Goal: Information Seeking & Learning: Compare options

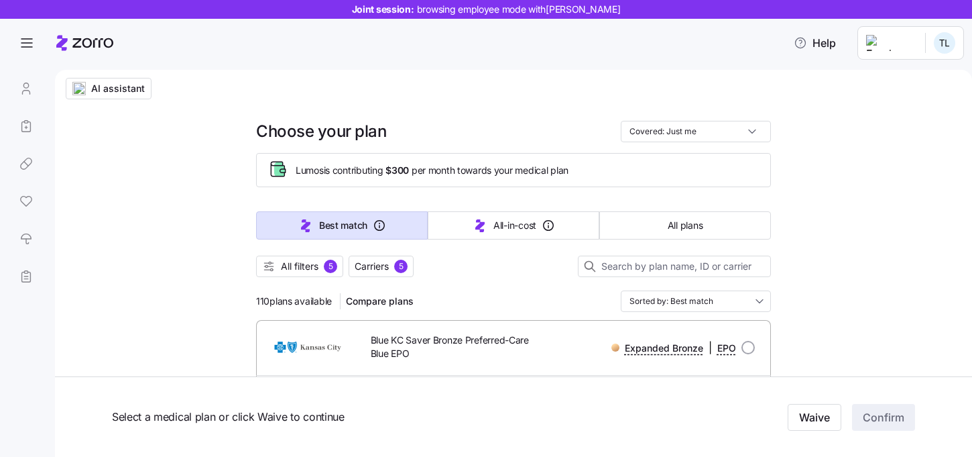
scroll to position [1348, 0]
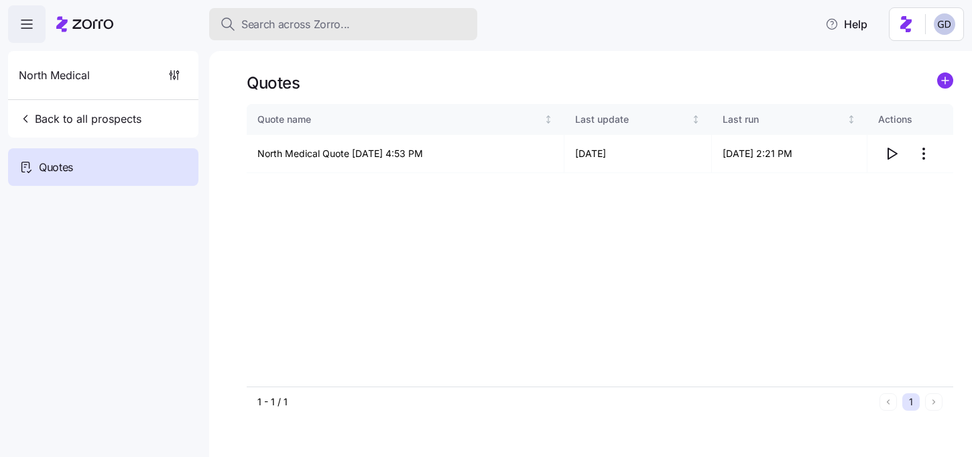
click at [337, 24] on span "Search across Zorro..." at bounding box center [295, 24] width 109 height 17
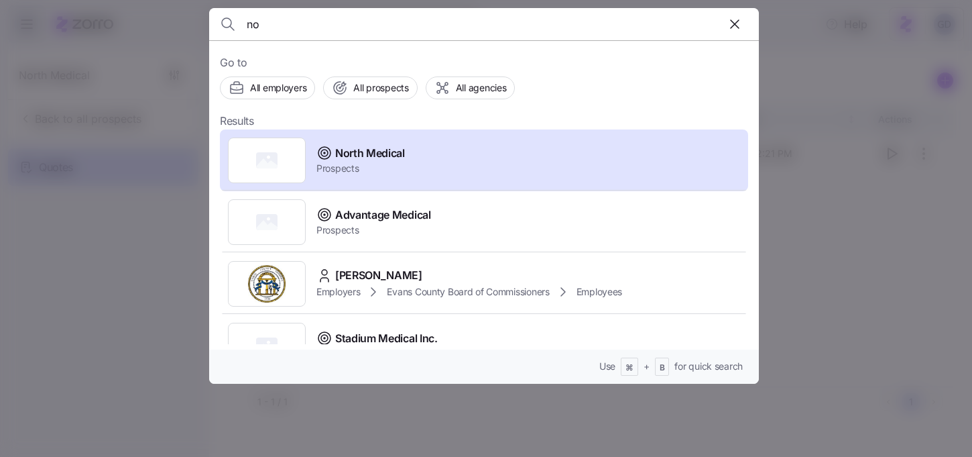
type input "n"
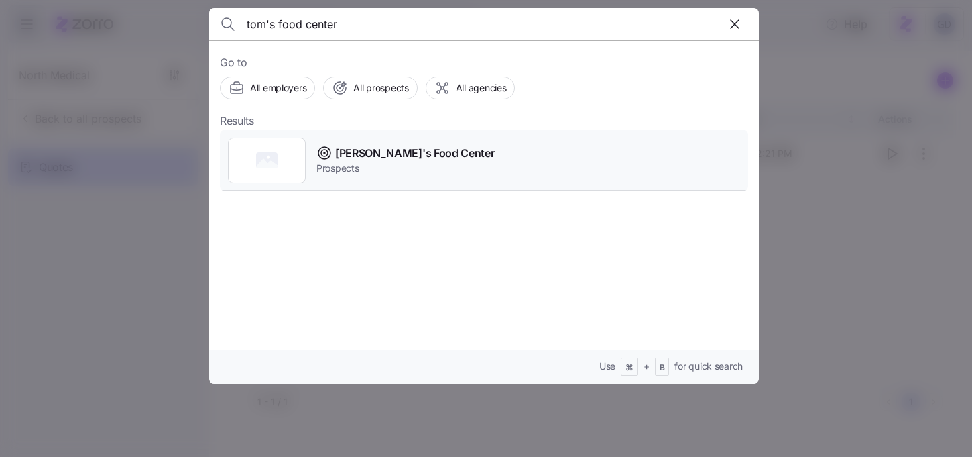
type input "tom's food center"
click at [343, 159] on span "Tom's Food Center" at bounding box center [414, 153] width 159 height 17
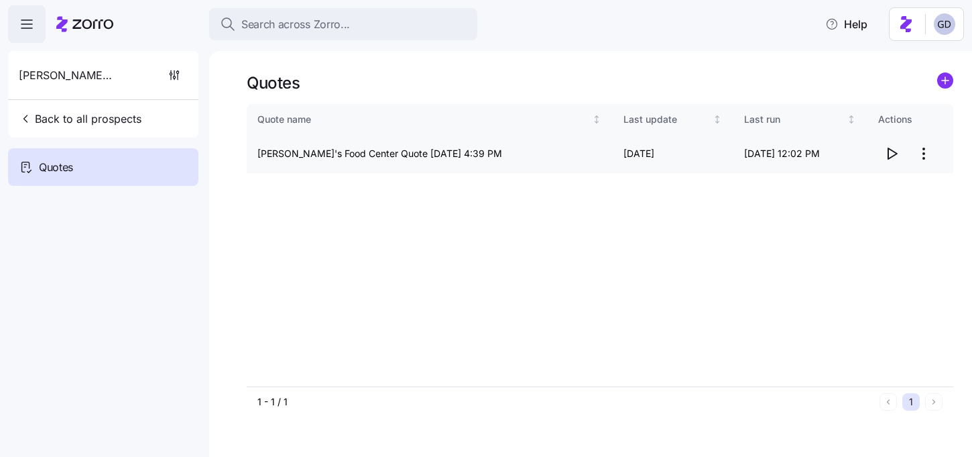
click at [889, 154] on icon "button" at bounding box center [892, 153] width 16 height 16
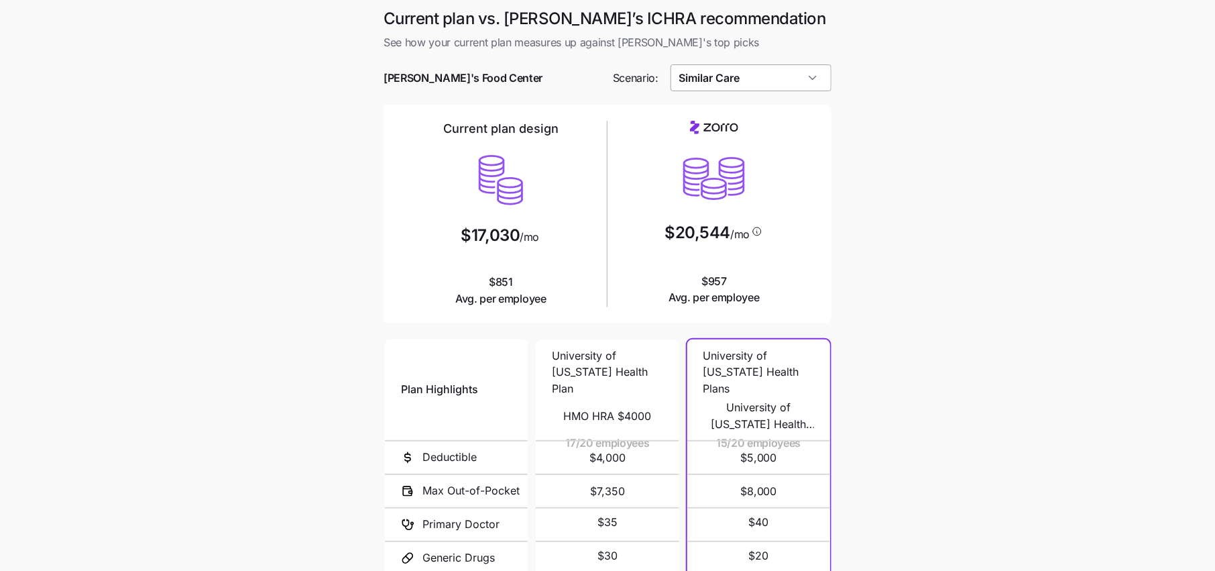
click at [776, 70] on input "Similar Care" at bounding box center [751, 77] width 162 height 27
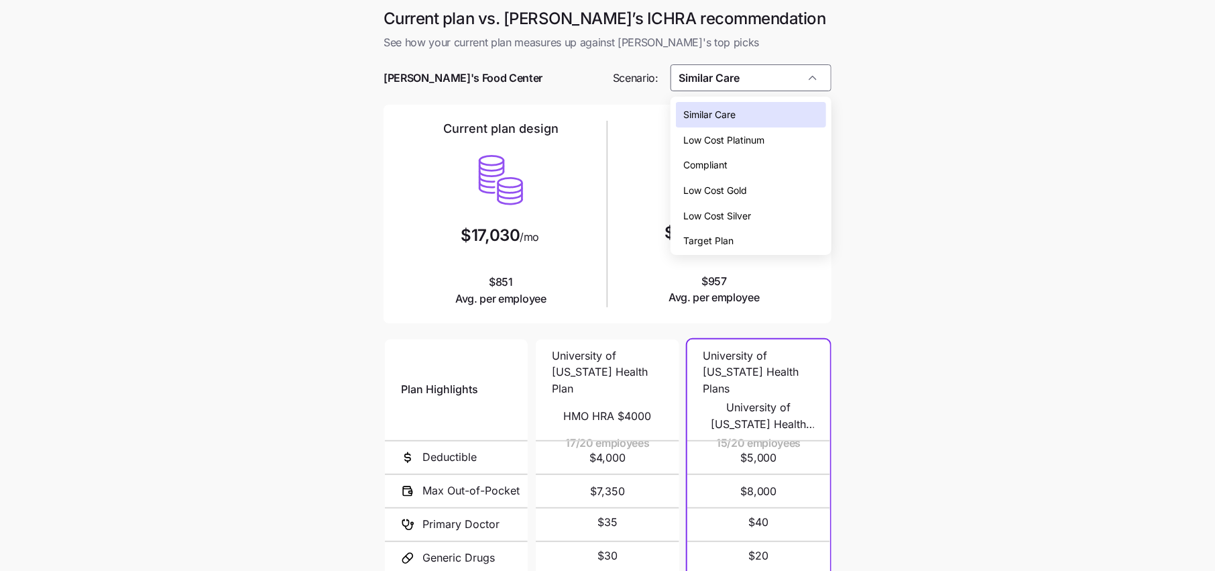
click at [733, 214] on span "Low Cost Silver" at bounding box center [718, 216] width 68 height 15
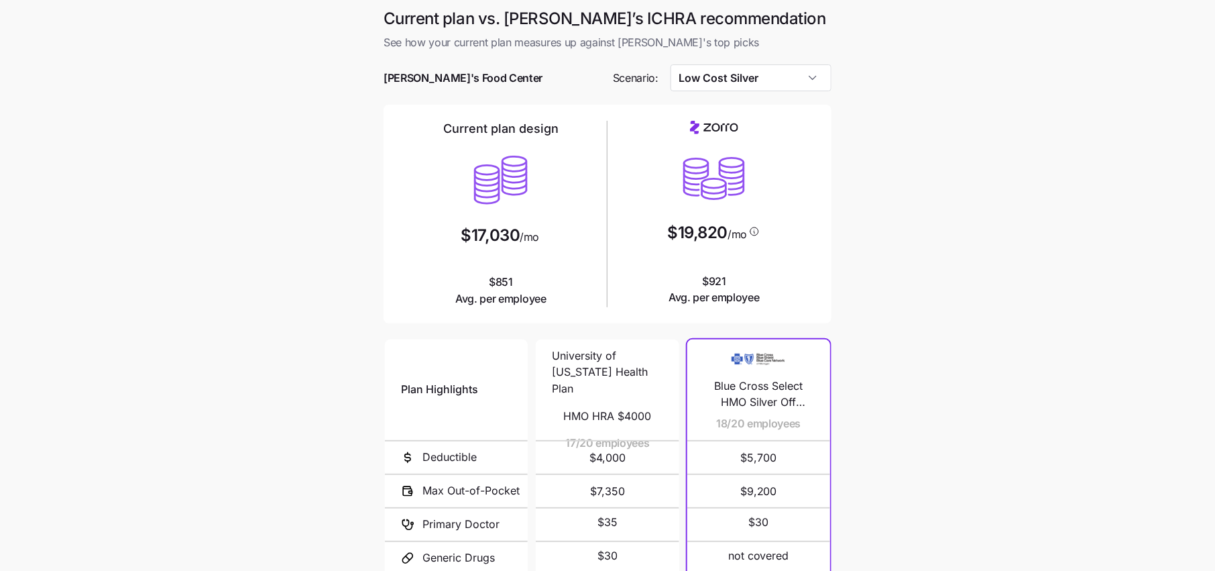
scroll to position [35, 0]
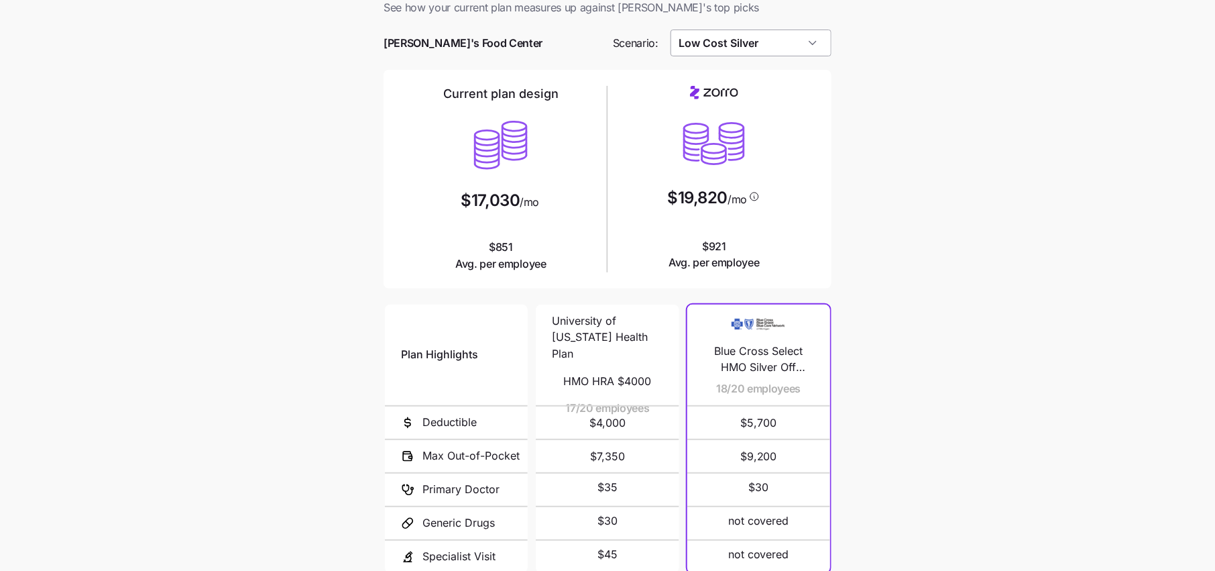
click at [752, 46] on input "Low Cost Silver" at bounding box center [751, 42] width 162 height 27
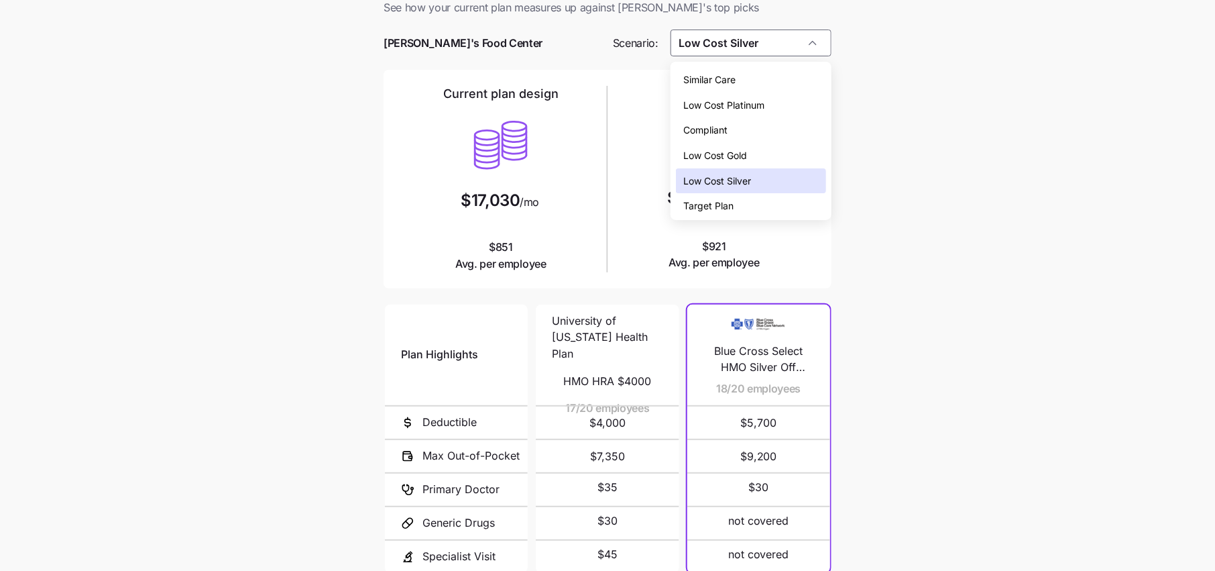
click at [733, 135] on div "Compliant" at bounding box center [751, 129] width 150 height 25
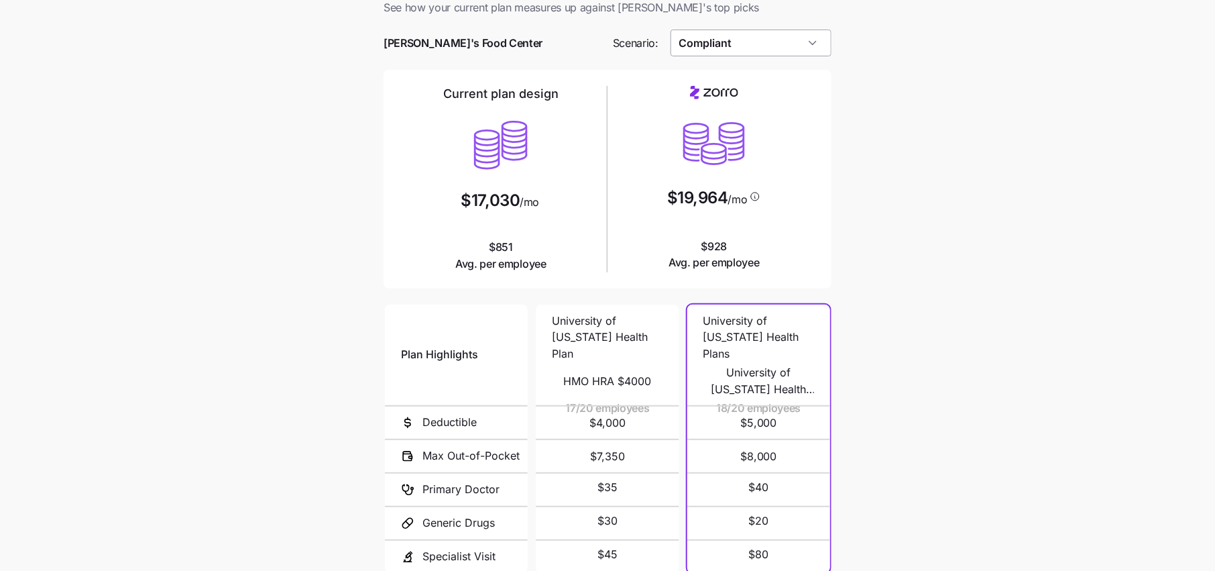
click at [727, 46] on input "Compliant" at bounding box center [751, 42] width 162 height 27
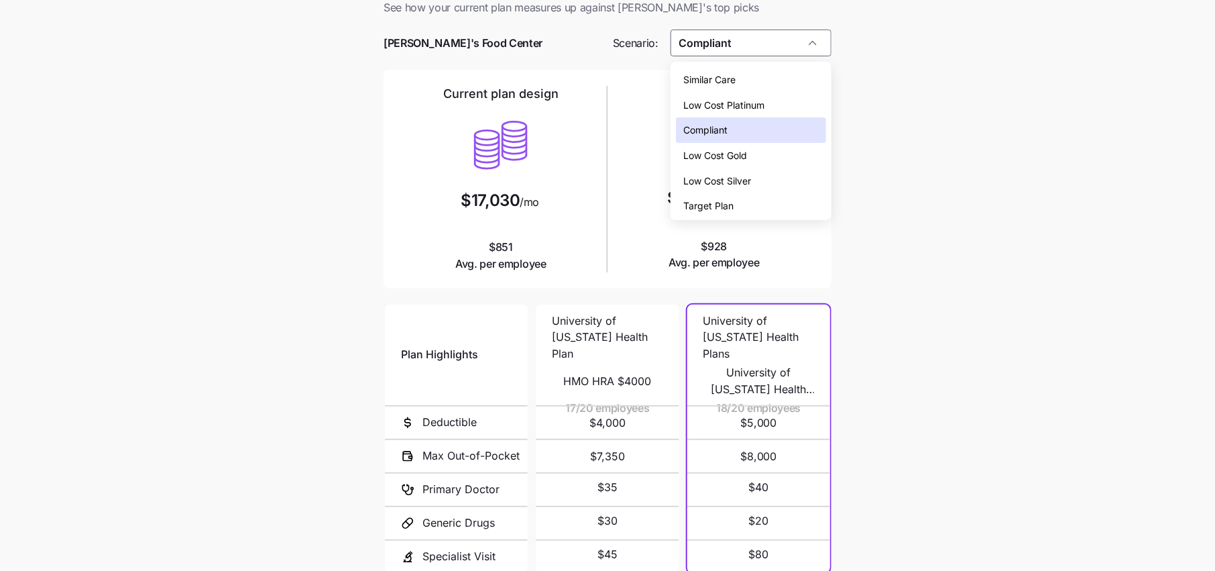
click at [734, 179] on span "Low Cost Silver" at bounding box center [718, 181] width 68 height 15
type input "Low Cost Silver"
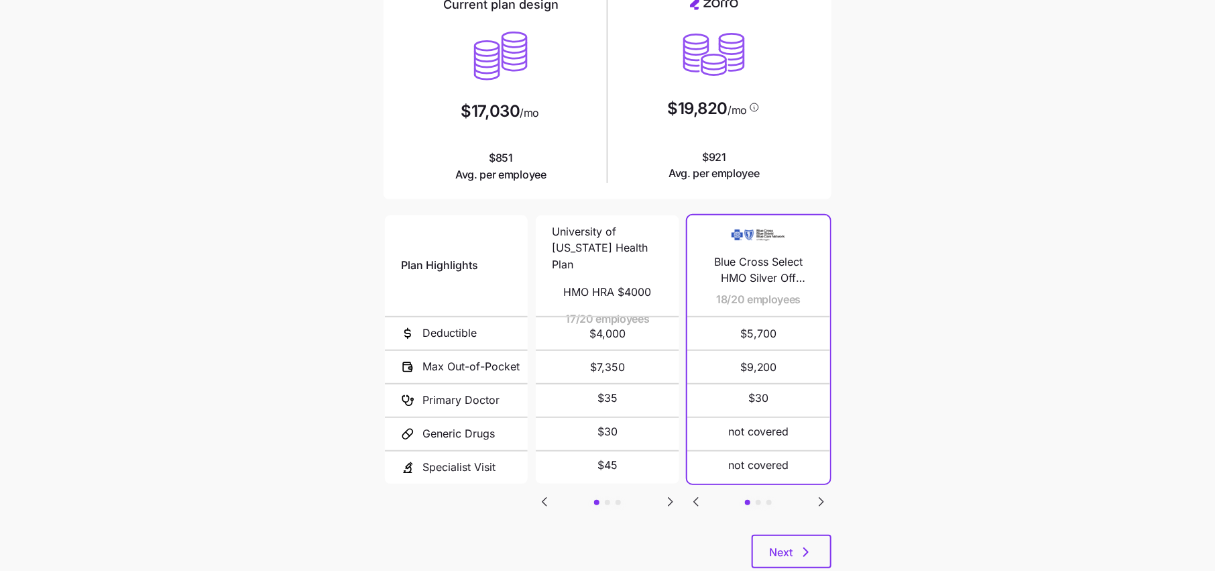
scroll to position [161, 0]
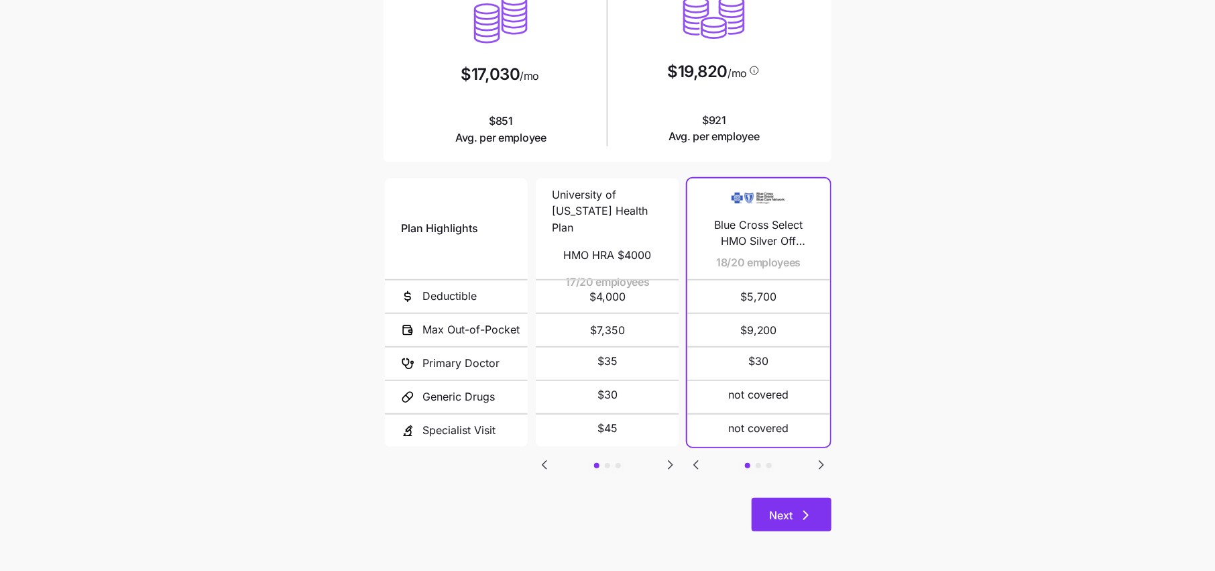
click at [807, 512] on icon "button" at bounding box center [806, 515] width 16 height 16
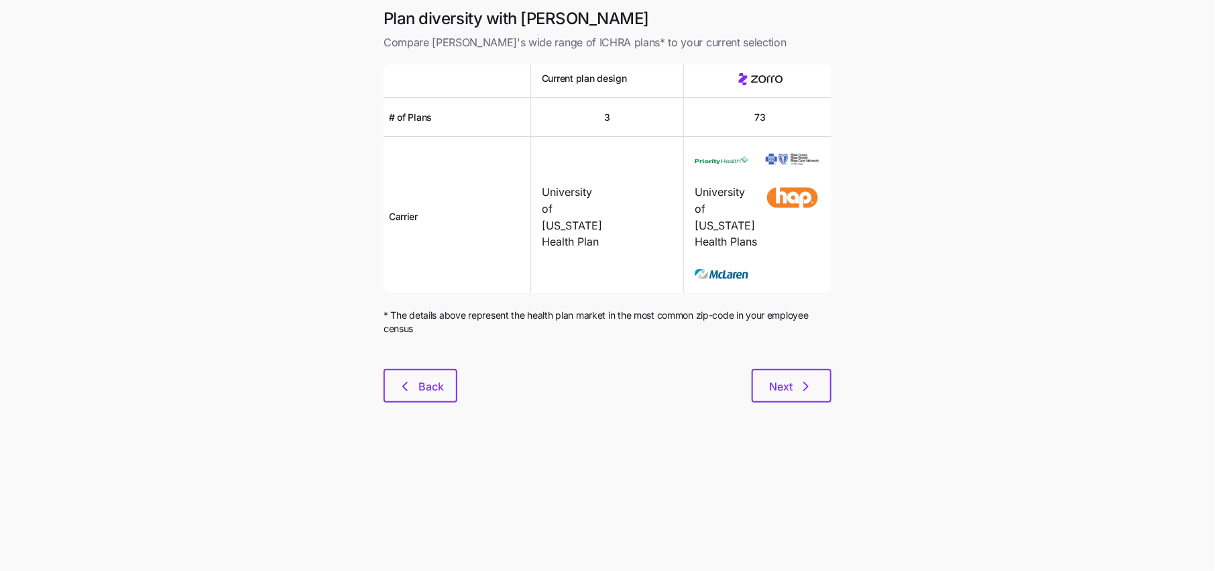
click at [766, 418] on div "Plan diversity with Zorro Compare Zorro's wide range of ICHRA plans* to your cu…" at bounding box center [607, 213] width 469 height 410
click at [793, 394] on span "Next" at bounding box center [791, 386] width 45 height 16
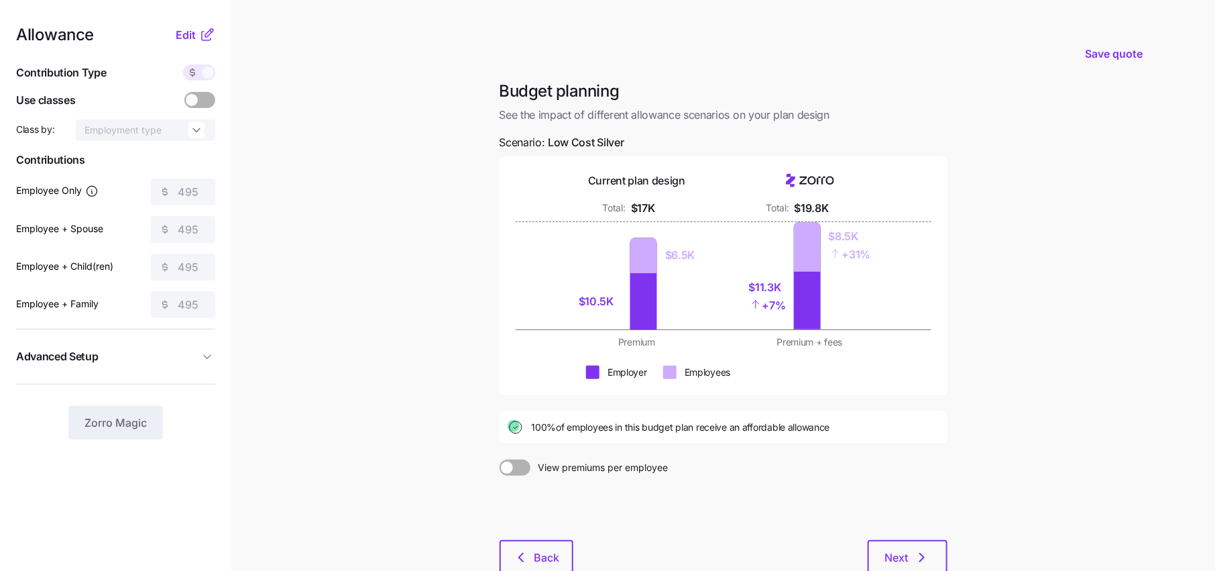
click at [200, 32] on icon at bounding box center [207, 35] width 16 height 16
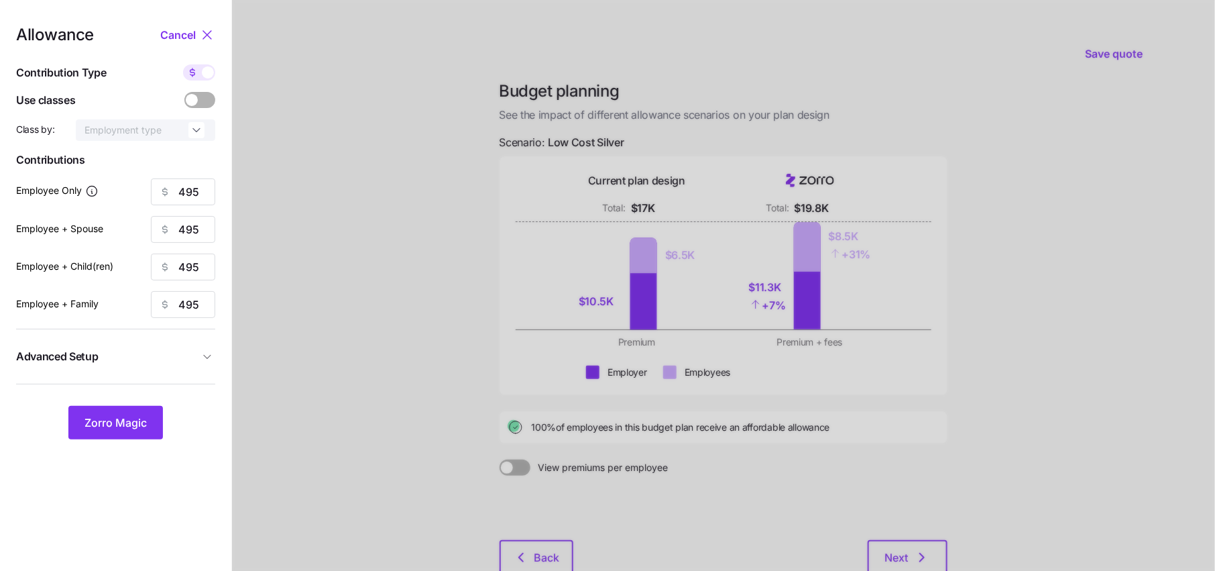
click at [203, 33] on icon at bounding box center [207, 35] width 16 height 16
